Goal: Communication & Community: Ask a question

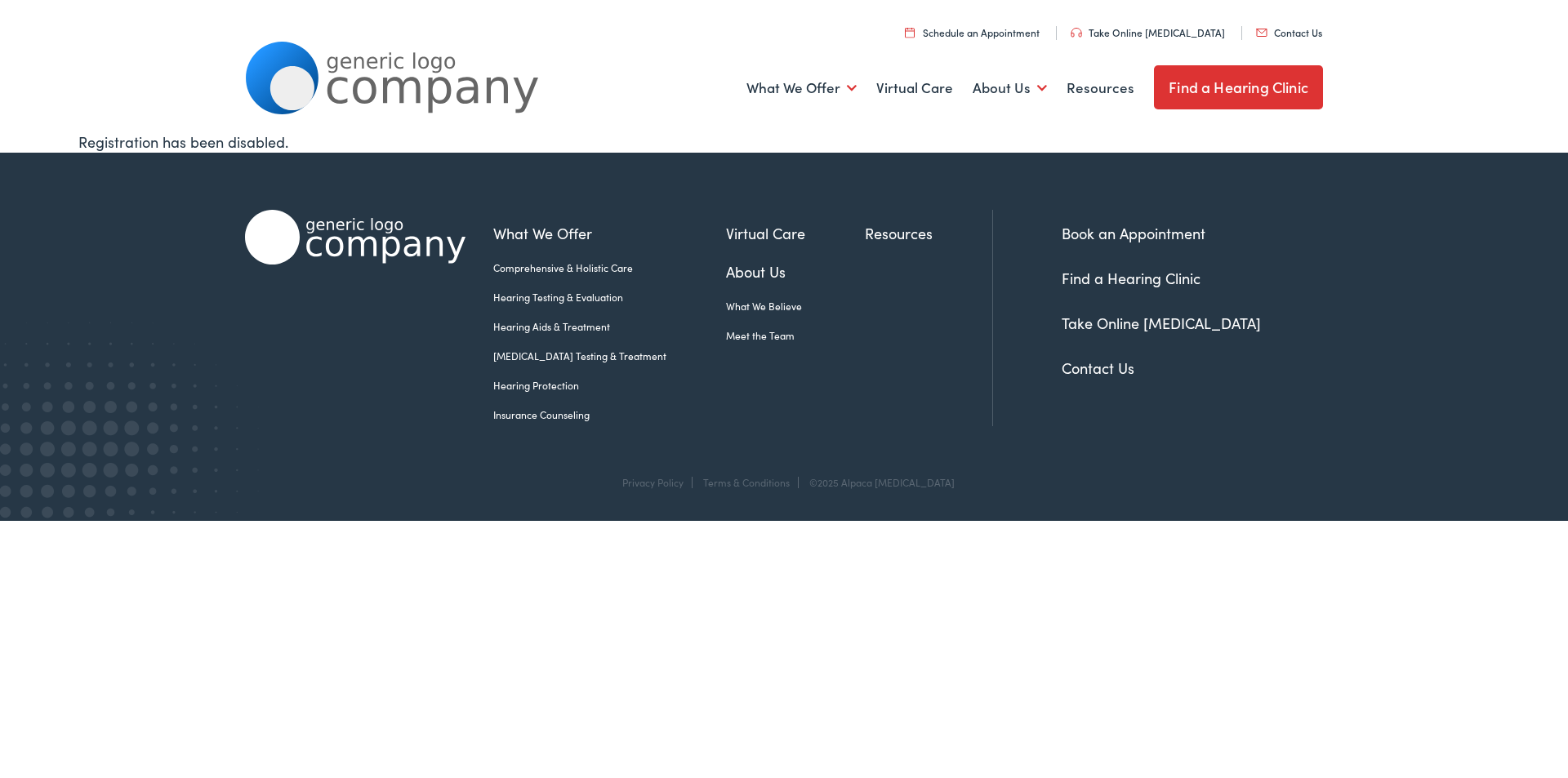
click at [1256, 26] on link "Contact Us" at bounding box center [1288, 33] width 66 height 14
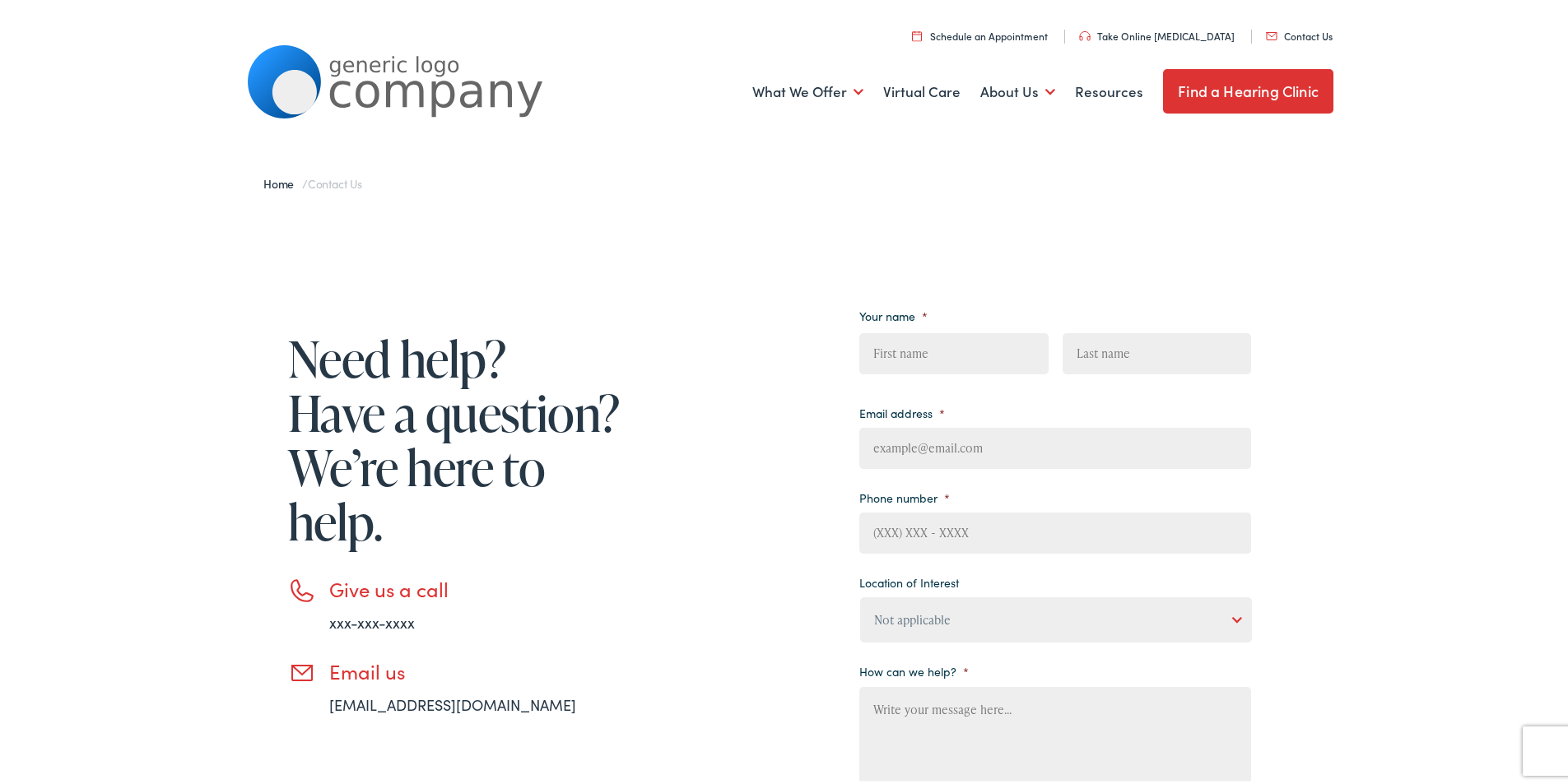
click at [961, 384] on ul "Your name * First Last Email address * Phone number * Location of Interest Not …" at bounding box center [1055, 560] width 391 height 519
click at [965, 351] on input "First" at bounding box center [953, 350] width 189 height 41
type input "[PERSON_NAME]"
type input "[PERSON_NAME][EMAIL_ADDRESS][DOMAIN_NAME]"
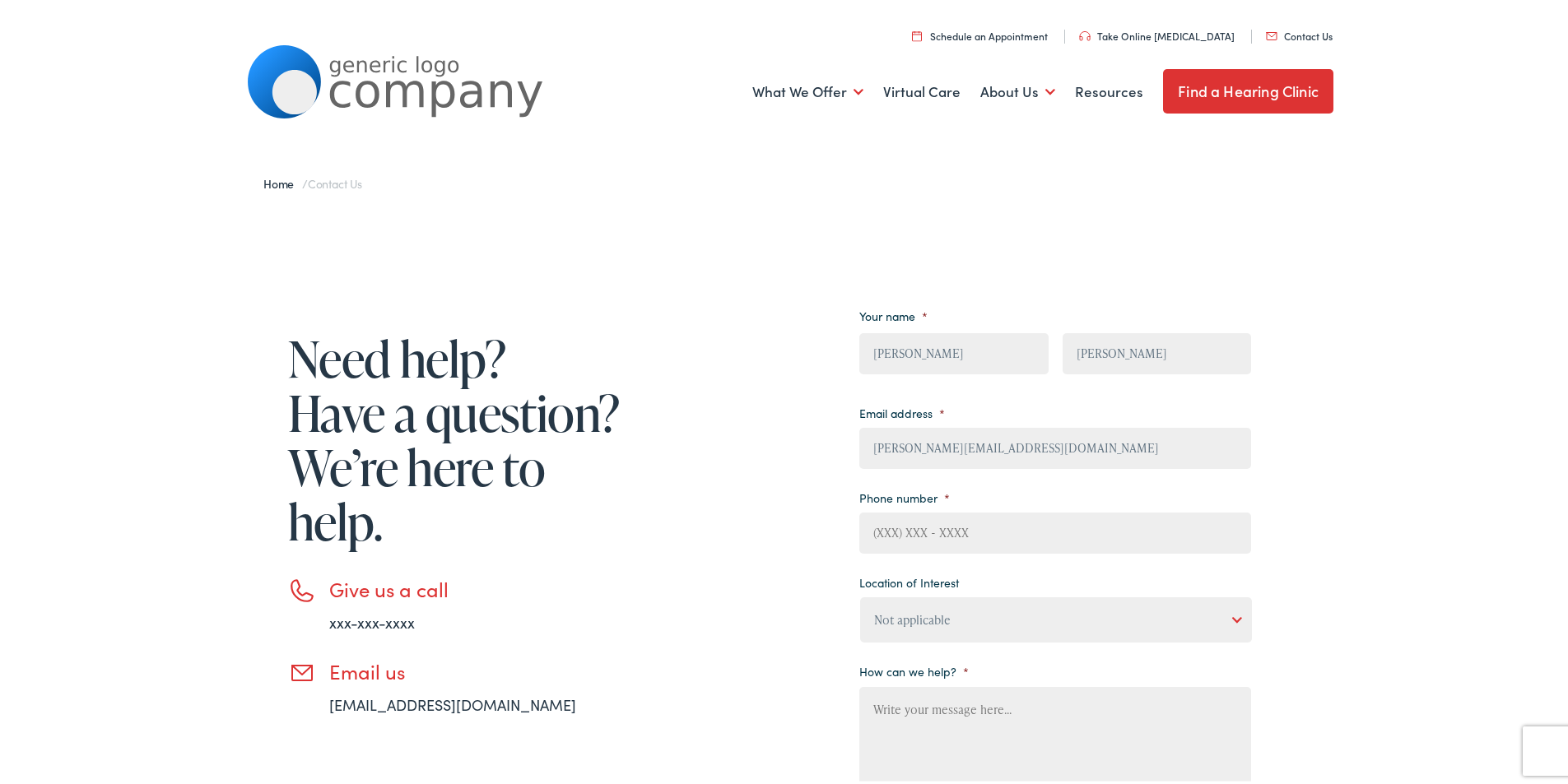
type input "4632835689"
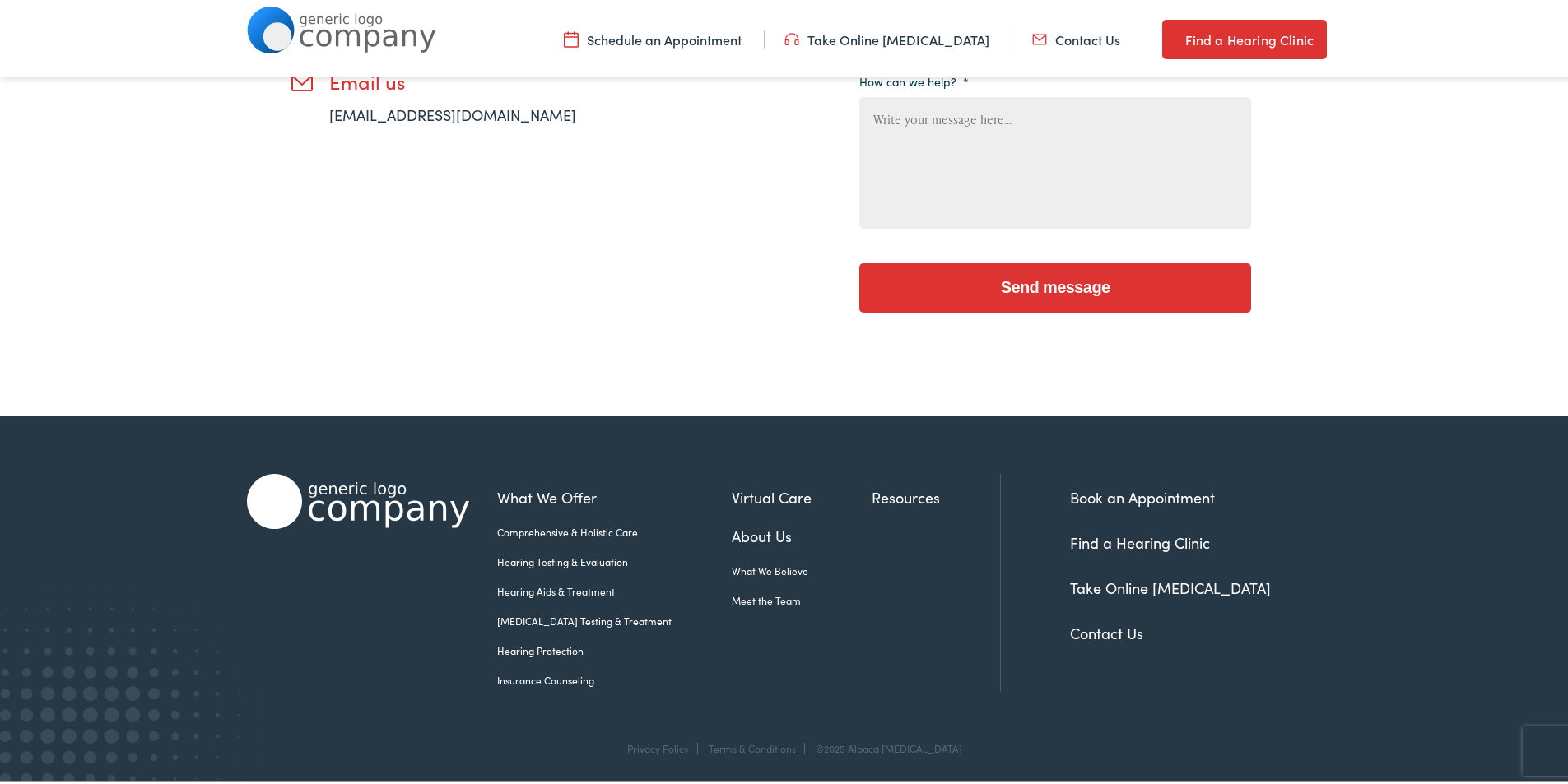
click at [953, 171] on textarea "How can we help? *" at bounding box center [1055, 159] width 391 height 132
paste textarea "I am local and would love to provide you with a professional cleaning quote. We…"
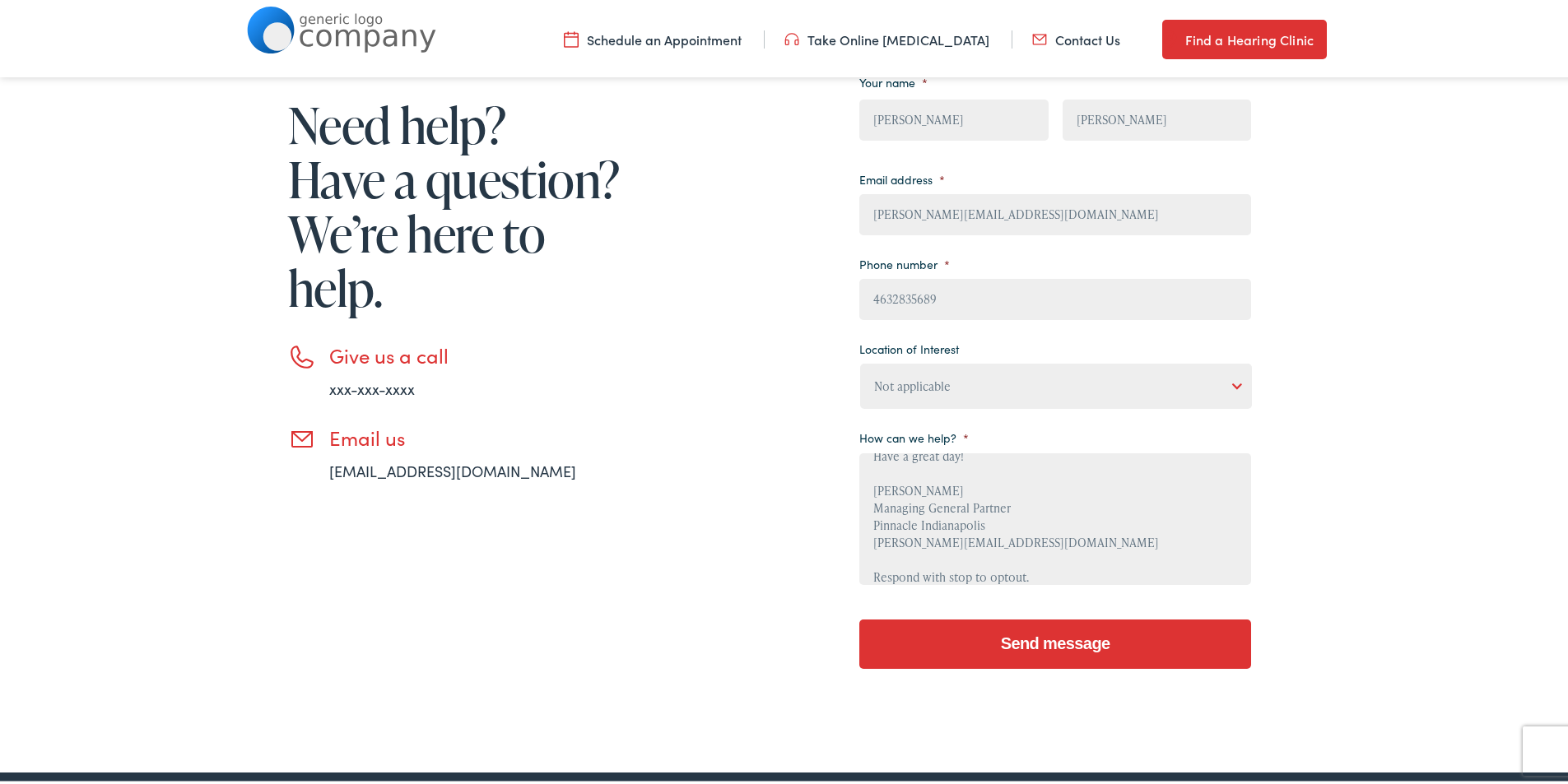
type textarea "I am local and would love to provide you with a professional cleaning quote. We…"
drag, startPoint x: 1008, startPoint y: 386, endPoint x: 983, endPoint y: 399, distance: 28.2
click at [1008, 386] on select "Not applicable [PERSON_NAME] [MEDICAL_DATA], Seguin Estes [MEDICAL_DATA], San […" at bounding box center [1056, 382] width 391 height 45
select select "[PERSON_NAME] [MEDICAL_DATA], Seguin"
click at [860, 360] on select "Not applicable [PERSON_NAME] [MEDICAL_DATA], Seguin Estes [MEDICAL_DATA], San […" at bounding box center [1056, 382] width 391 height 45
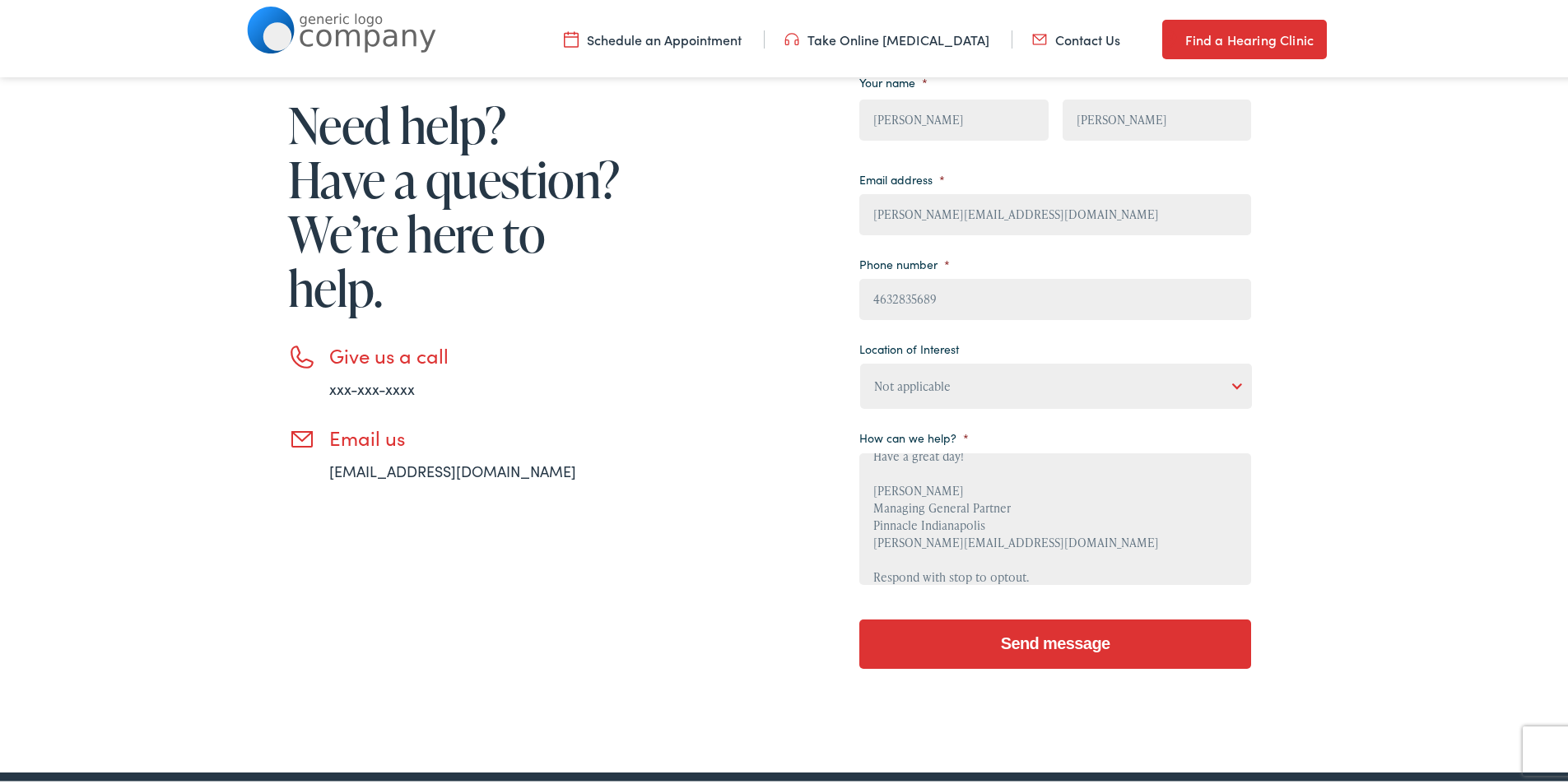
click at [997, 618] on div "Send message" at bounding box center [1055, 638] width 391 height 71
drag, startPoint x: 1009, startPoint y: 637, endPoint x: 1020, endPoint y: 532, distance: 105.6
click at [1009, 639] on input "Send message" at bounding box center [1055, 641] width 391 height 50
click at [1019, 508] on textarea "I am local and would love to provide you with a professional cleaning quote. We…" at bounding box center [1055, 516] width 391 height 132
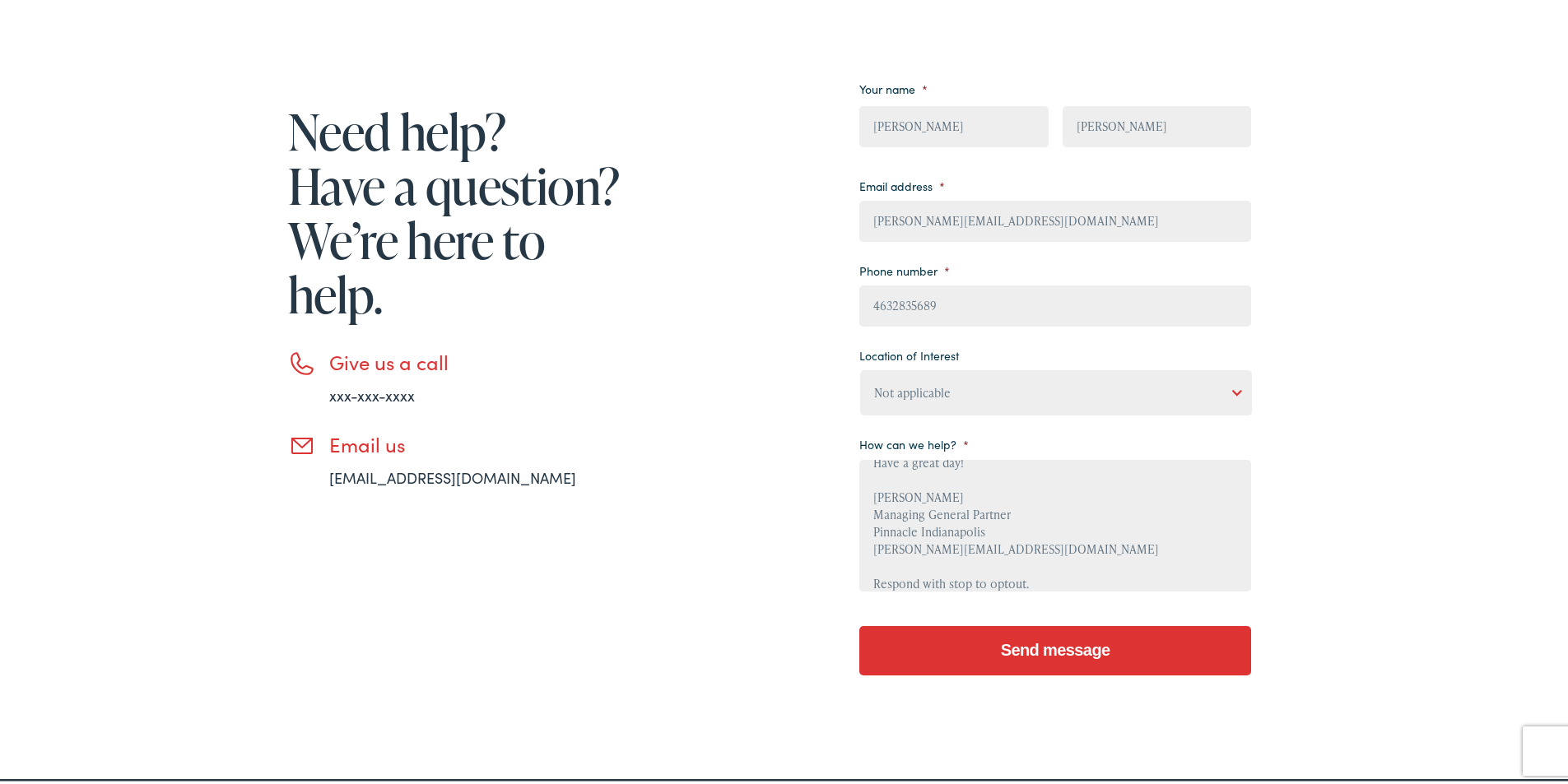
scroll to position [356, 0]
